Goal: Transaction & Acquisition: Purchase product/service

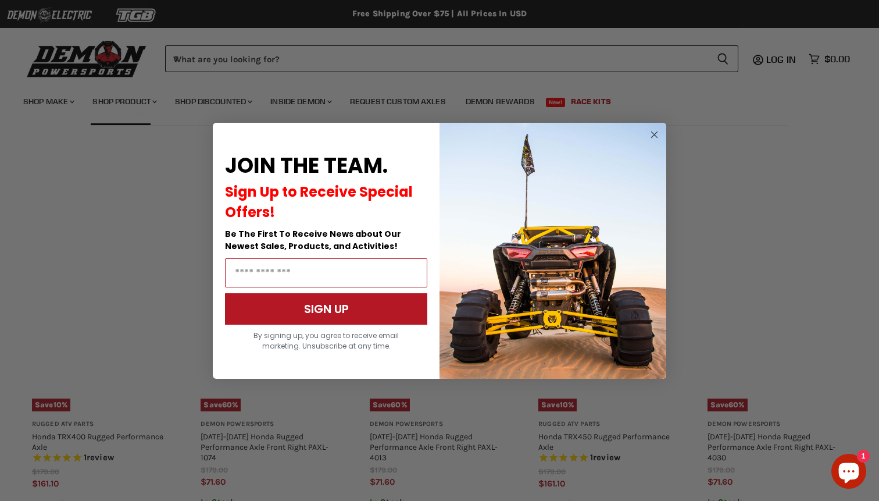
scroll to position [699, 0]
